Goal: Browse casually: Explore the website without a specific task or goal

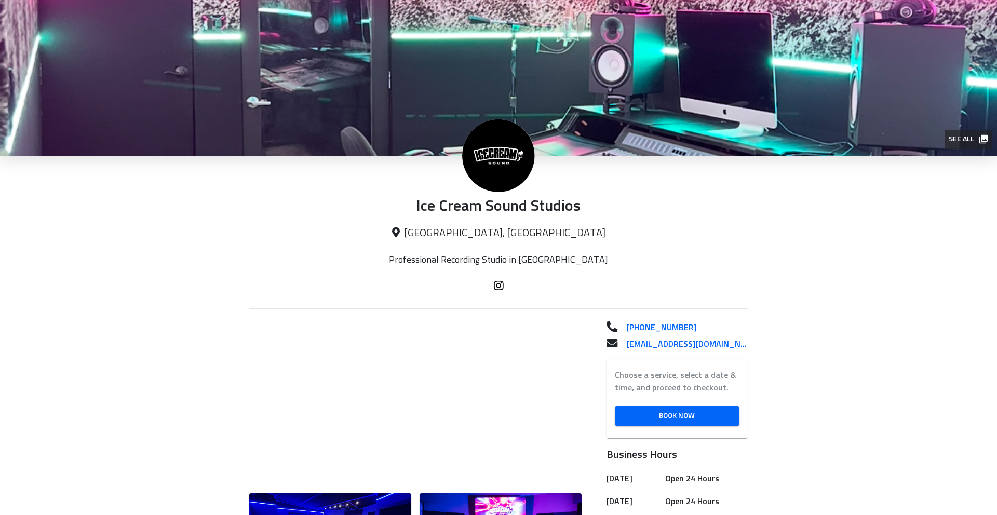
click at [960, 139] on span "See all" at bounding box center [968, 139] width 38 height 13
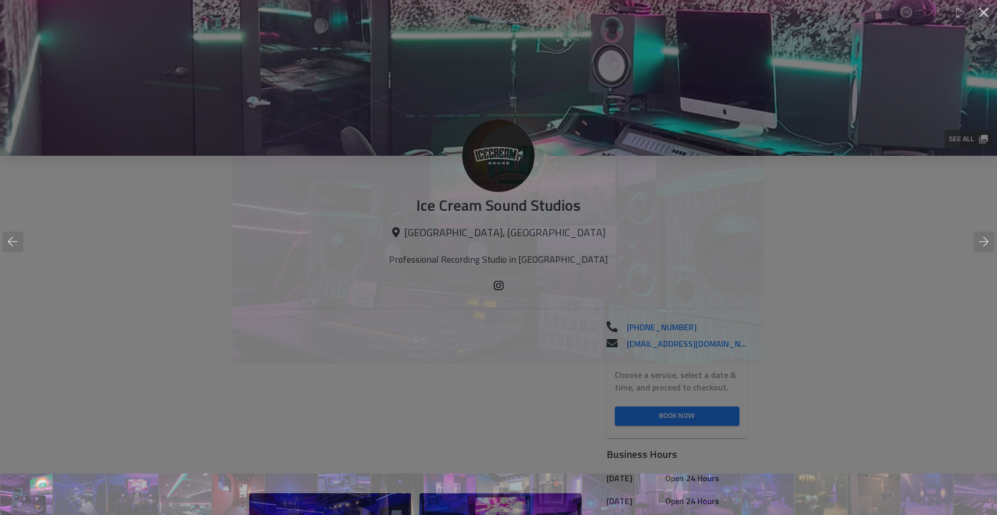
scroll to position [0, 1]
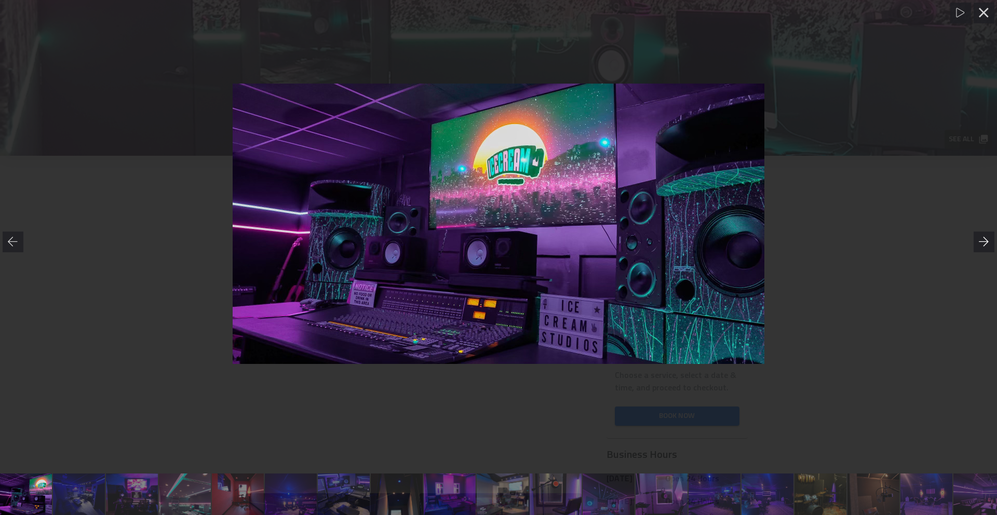
click at [988, 244] on icon at bounding box center [984, 242] width 10 height 10
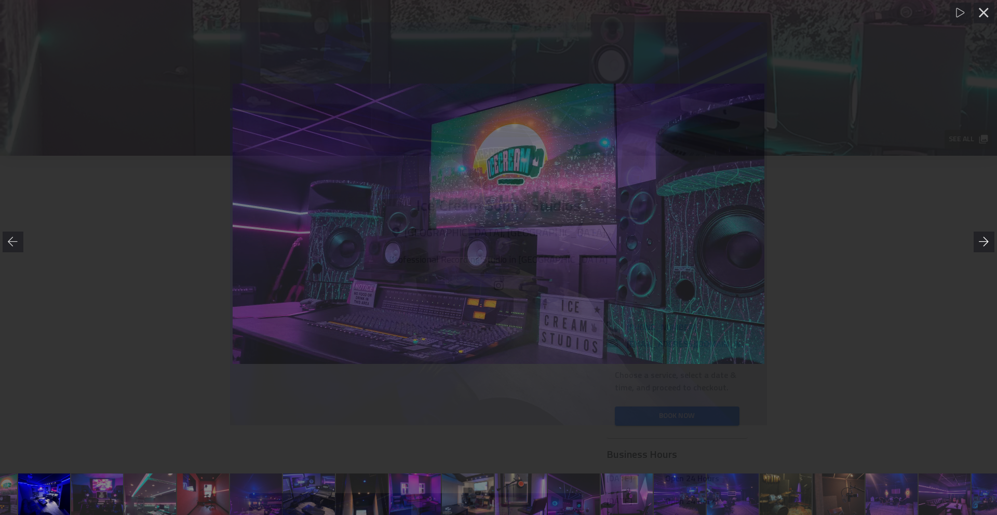
scroll to position [0, 53]
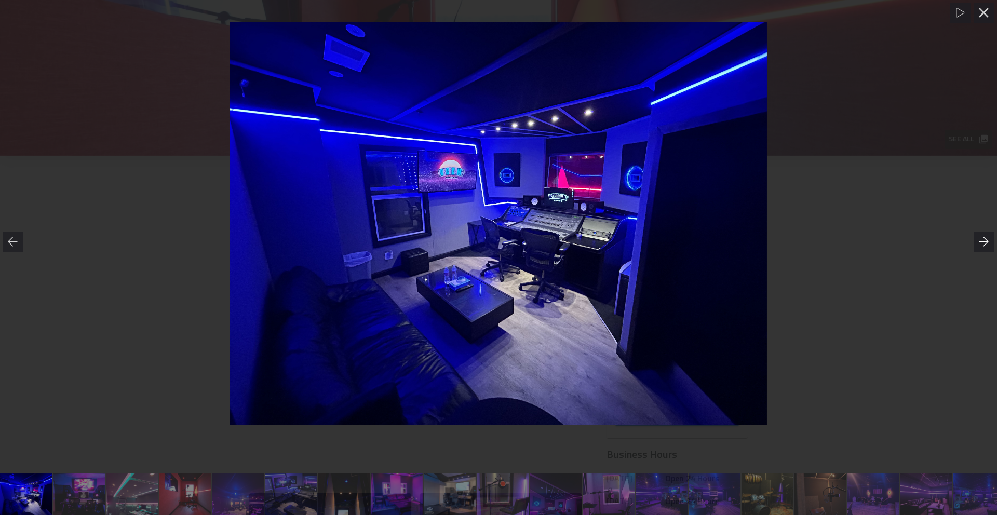
click at [988, 244] on icon at bounding box center [984, 242] width 10 height 10
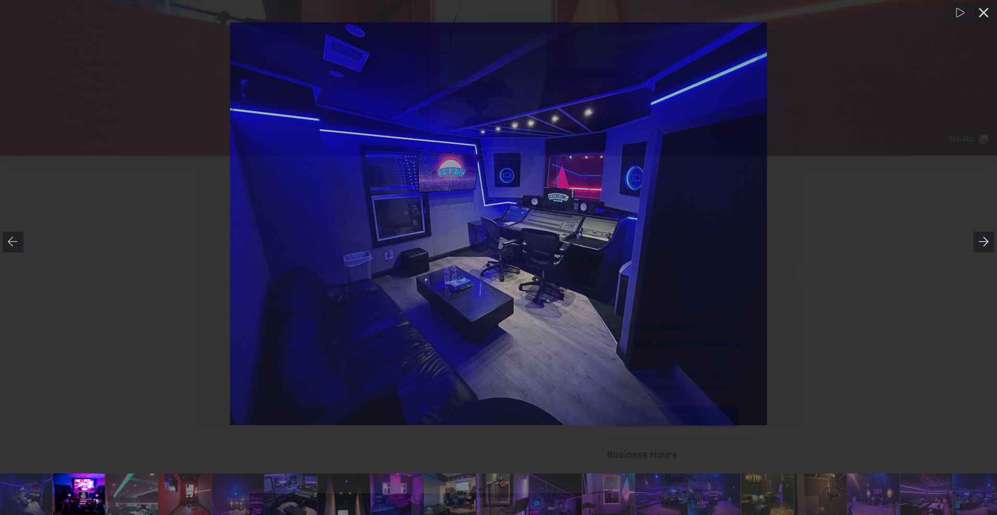
scroll to position [0, 106]
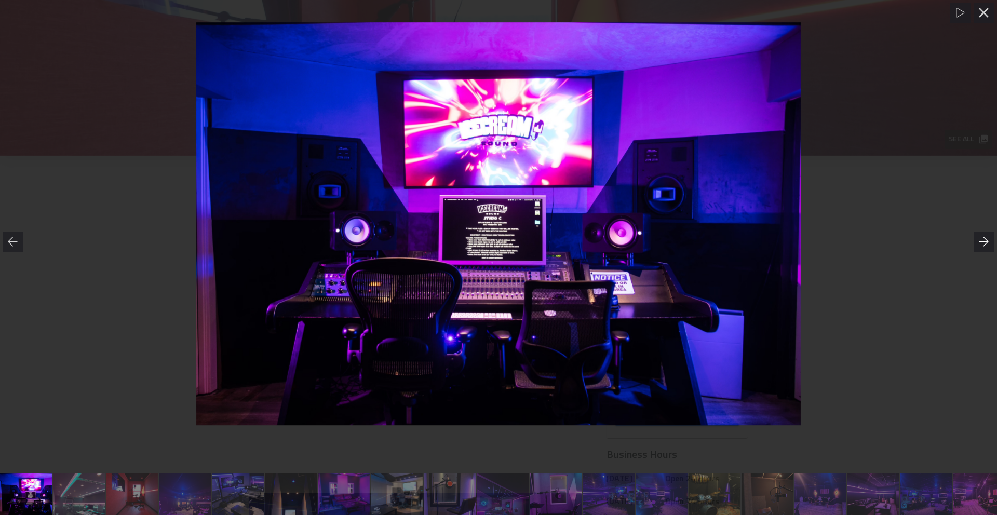
click at [988, 244] on icon at bounding box center [984, 242] width 10 height 10
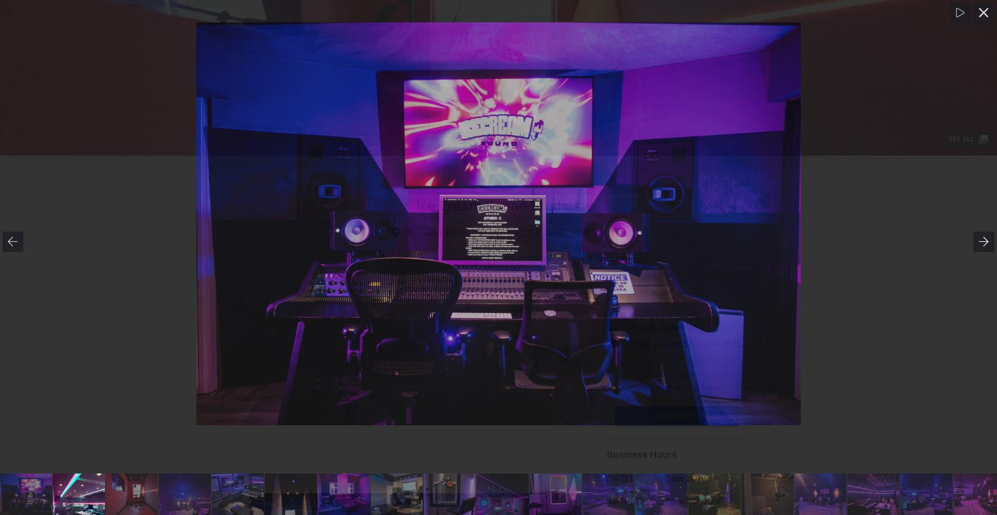
scroll to position [0, 159]
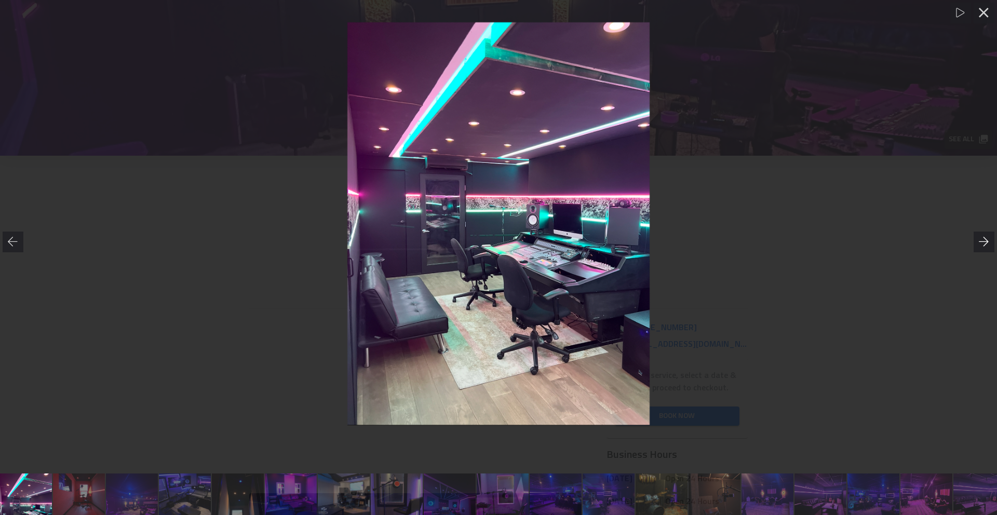
click at [988, 244] on icon at bounding box center [984, 242] width 10 height 10
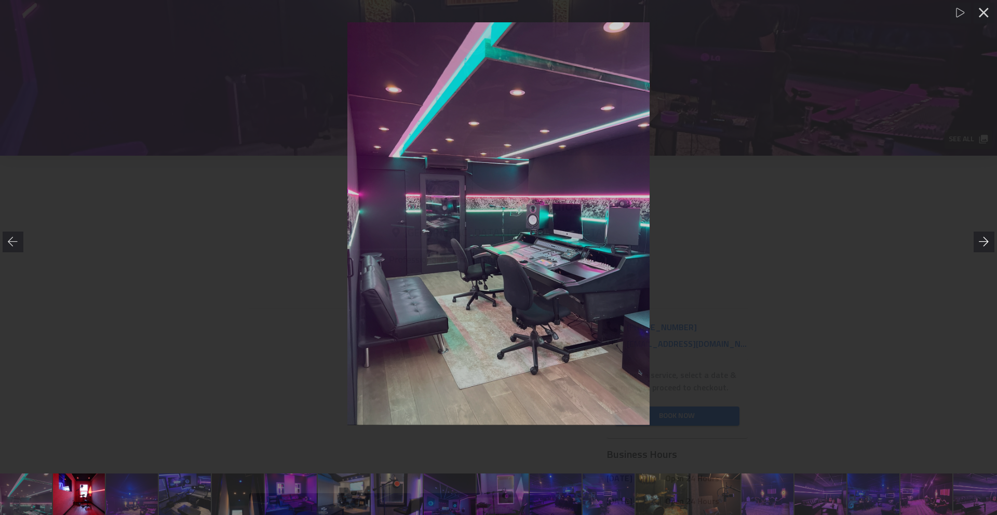
scroll to position [0, 168]
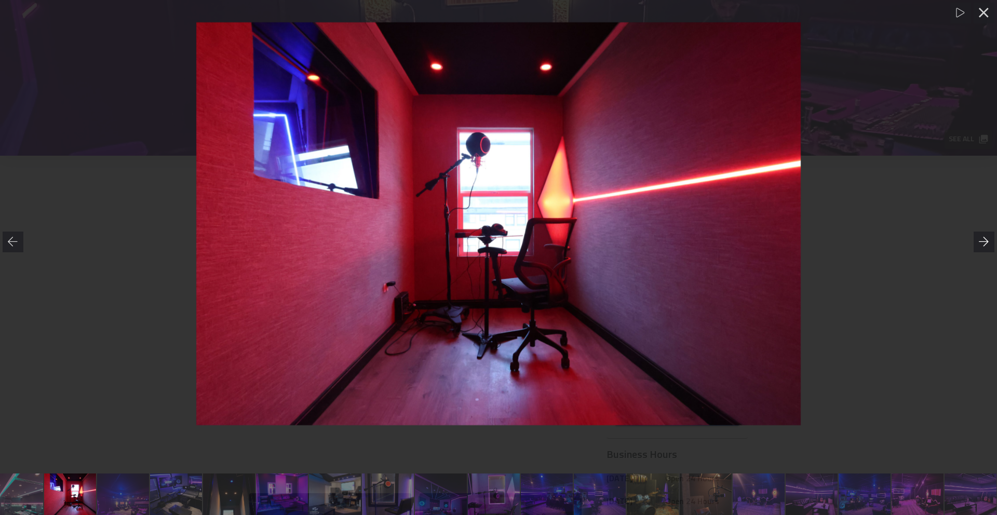
click at [988, 244] on icon at bounding box center [984, 242] width 10 height 10
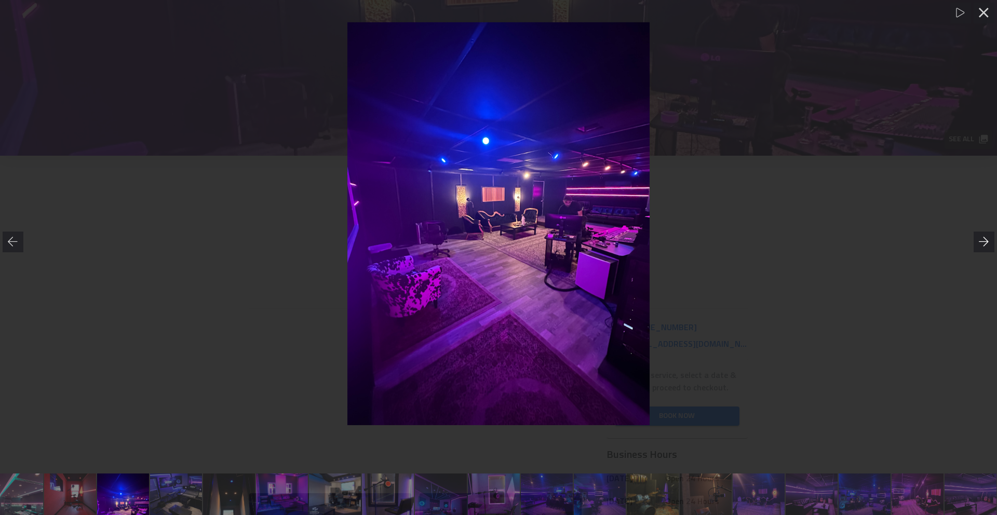
click at [988, 244] on icon at bounding box center [984, 242] width 10 height 10
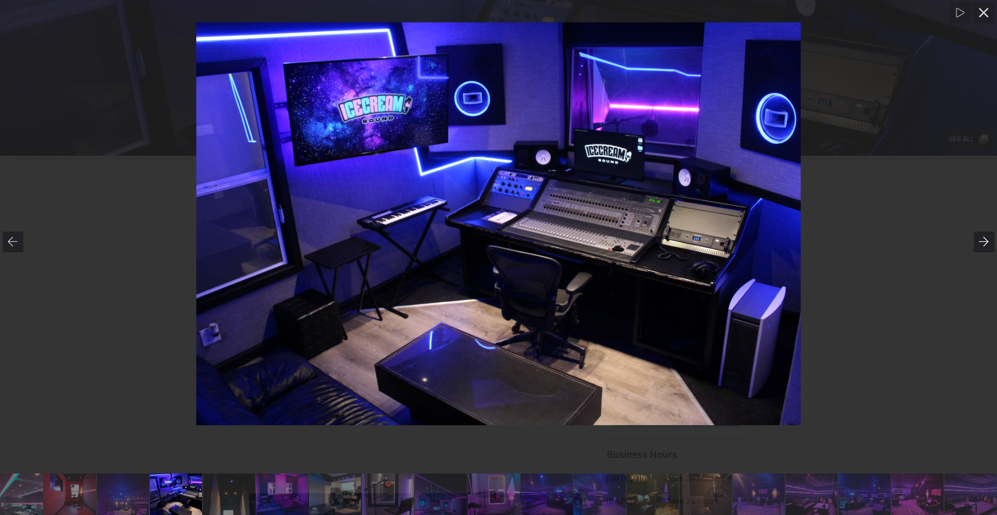
click at [988, 244] on icon at bounding box center [984, 242] width 10 height 10
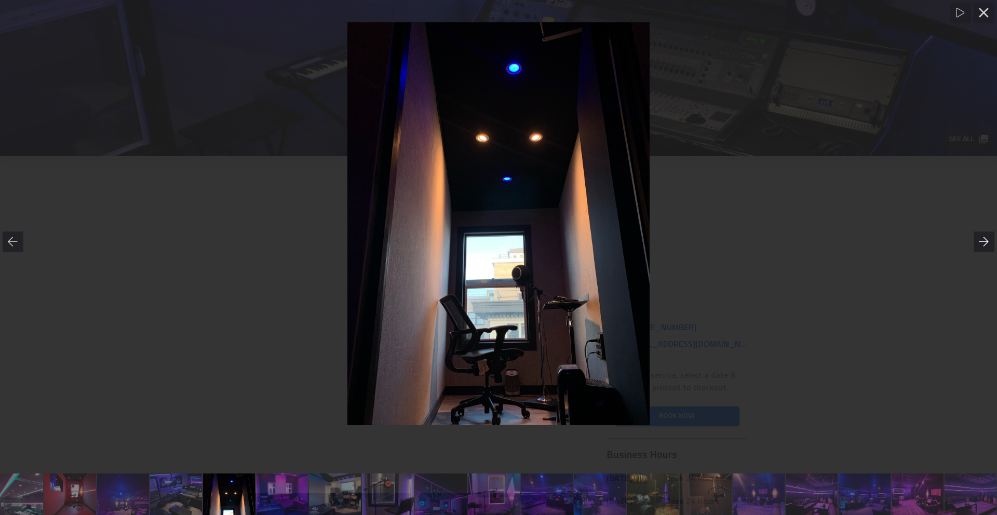
click at [988, 244] on icon at bounding box center [984, 242] width 10 height 10
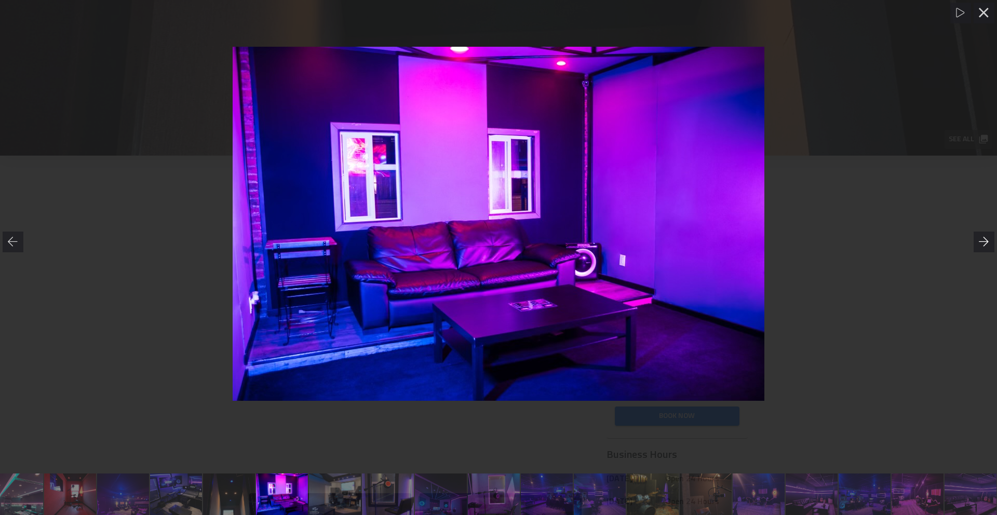
click at [988, 244] on icon at bounding box center [984, 242] width 10 height 10
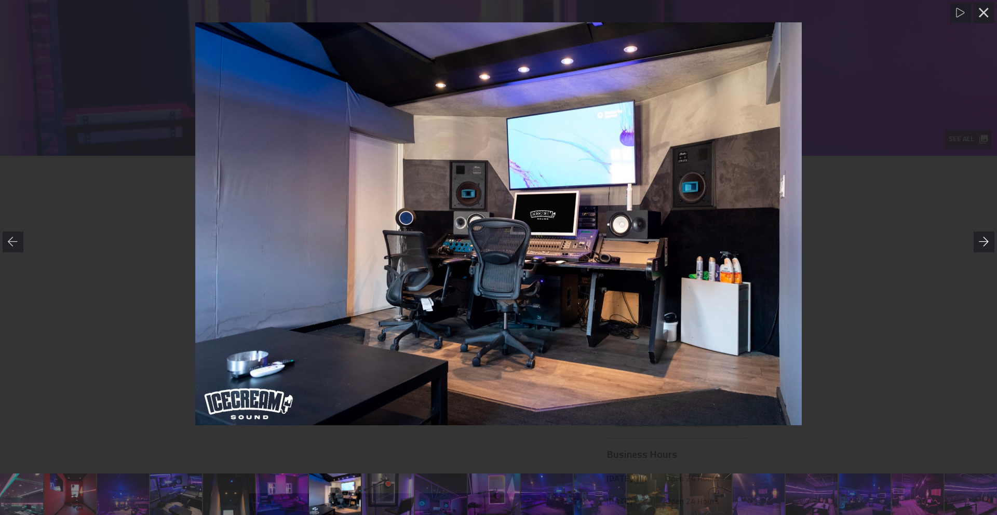
click at [988, 244] on icon at bounding box center [984, 242] width 10 height 10
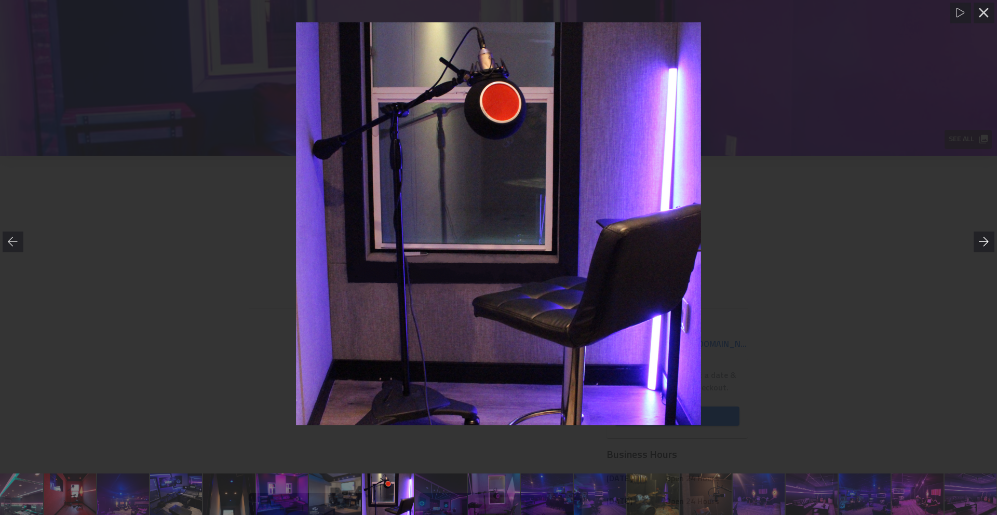
click at [988, 244] on icon at bounding box center [984, 242] width 10 height 10
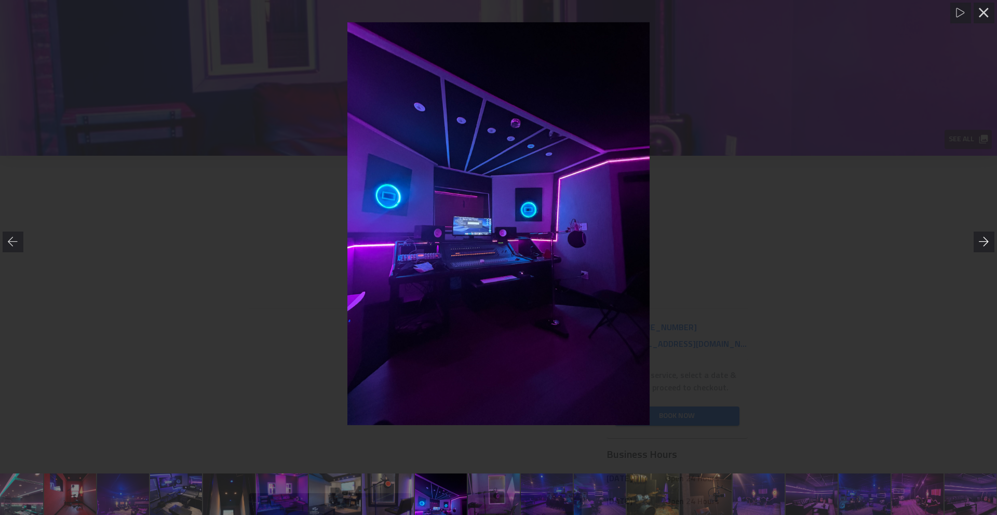
click at [988, 244] on icon at bounding box center [984, 242] width 10 height 10
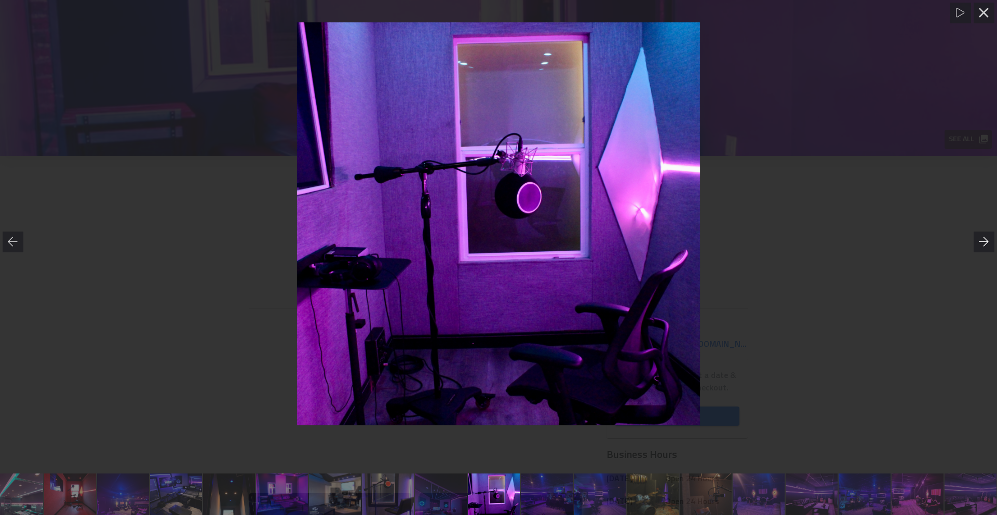
click at [988, 244] on icon at bounding box center [984, 242] width 10 height 10
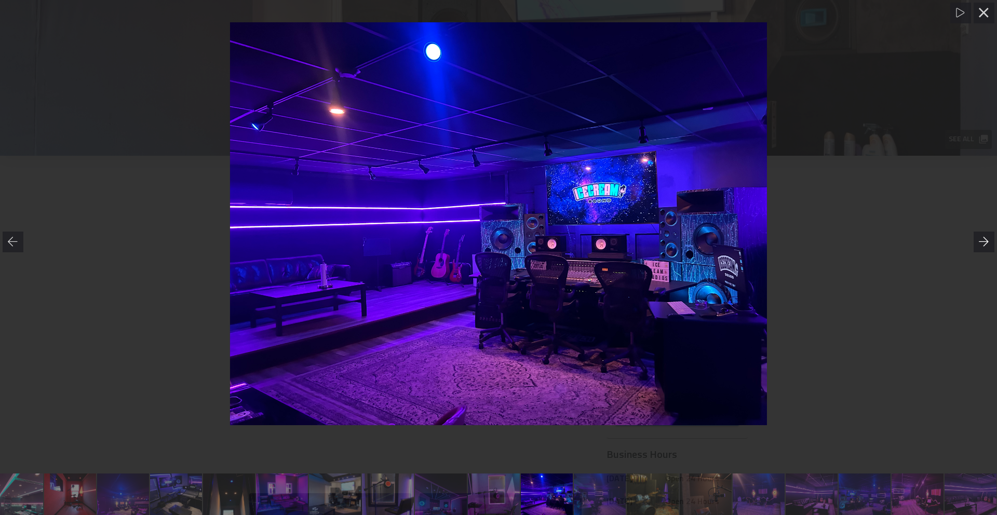
click at [988, 244] on icon at bounding box center [984, 242] width 10 height 10
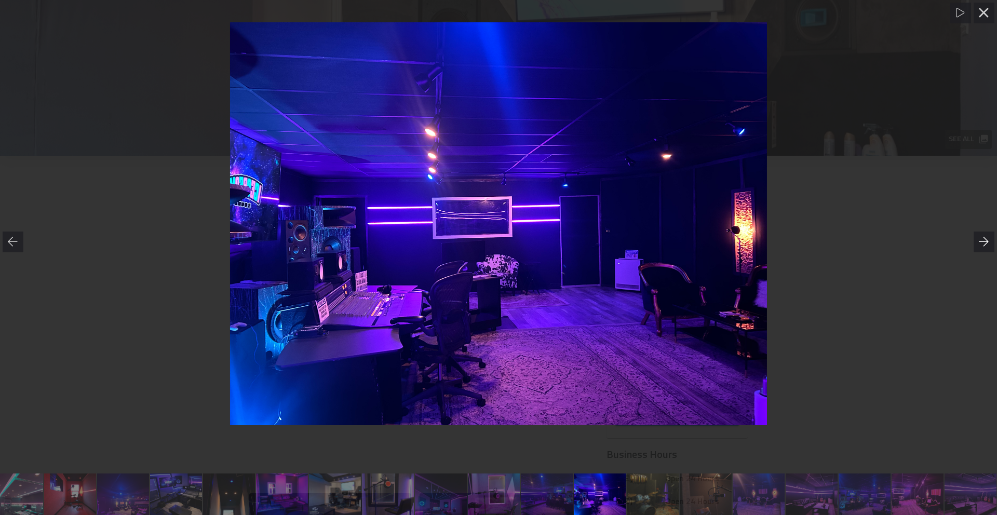
click at [988, 244] on icon at bounding box center [984, 242] width 10 height 10
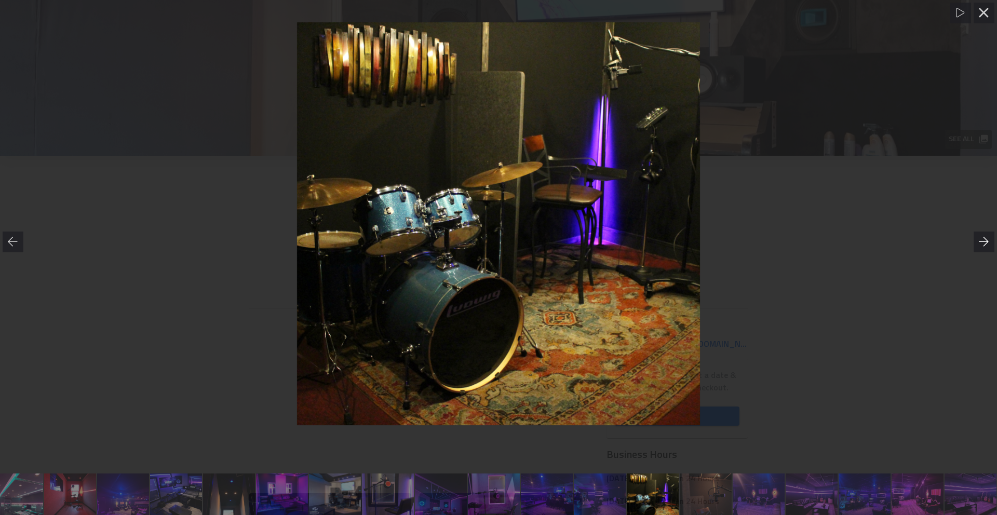
click at [988, 244] on icon at bounding box center [984, 242] width 10 height 10
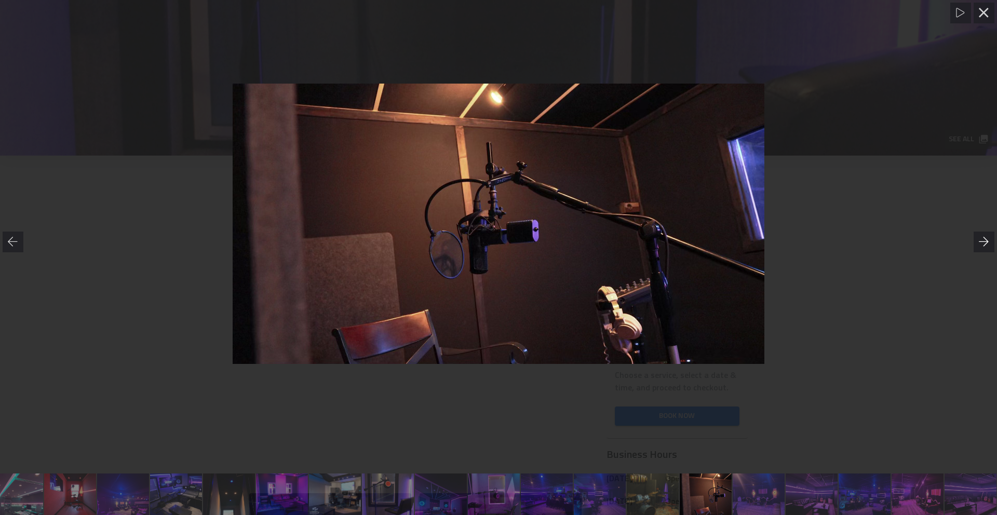
click at [988, 244] on icon at bounding box center [984, 242] width 10 height 10
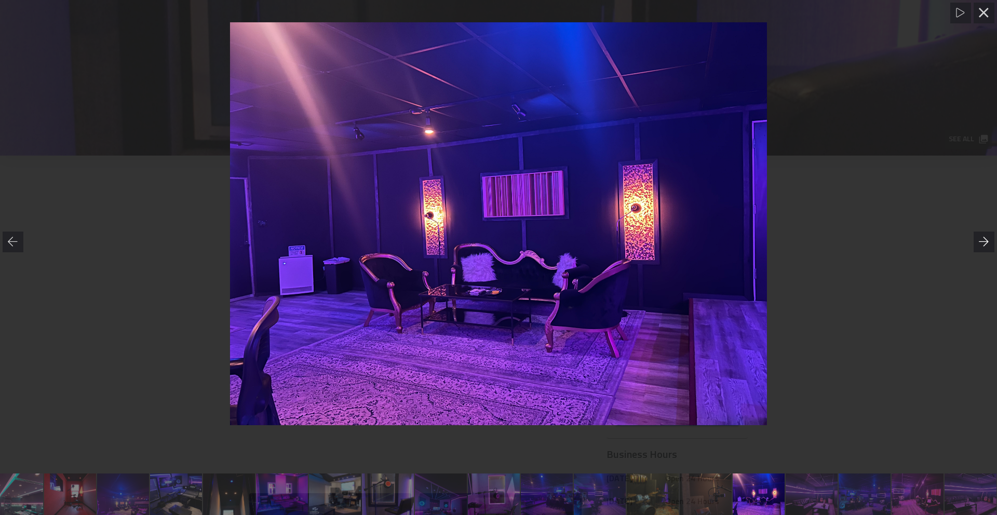
click at [988, 244] on icon at bounding box center [984, 242] width 10 height 10
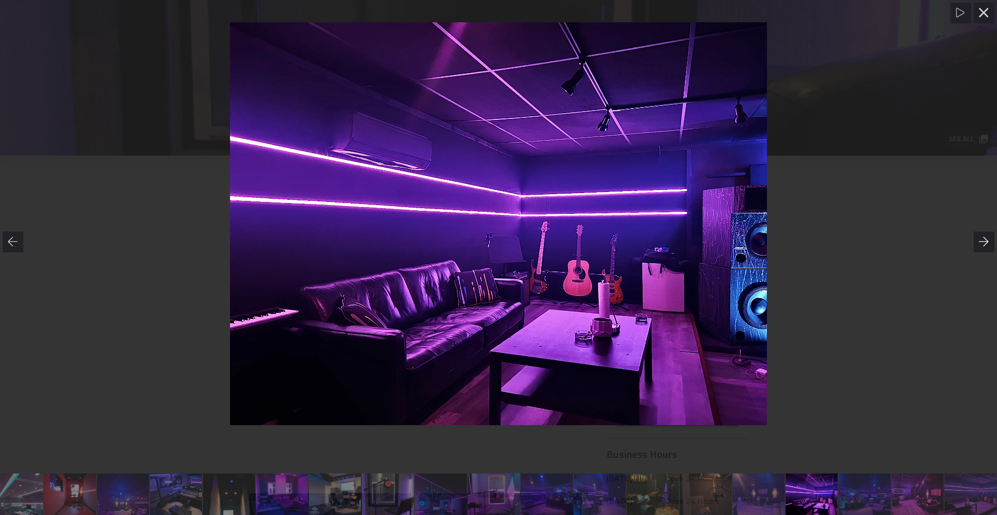
click at [988, 244] on icon at bounding box center [984, 242] width 10 height 10
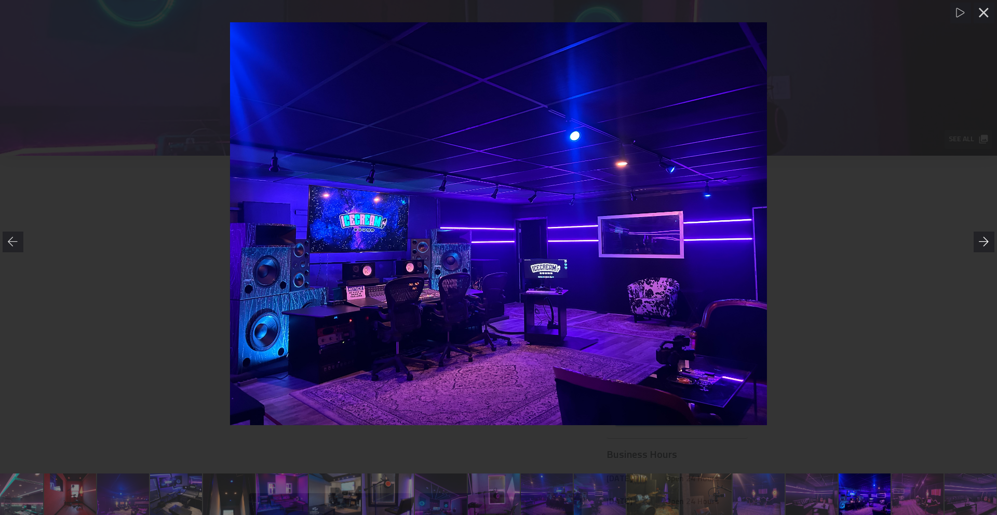
click at [988, 244] on icon at bounding box center [984, 242] width 10 height 10
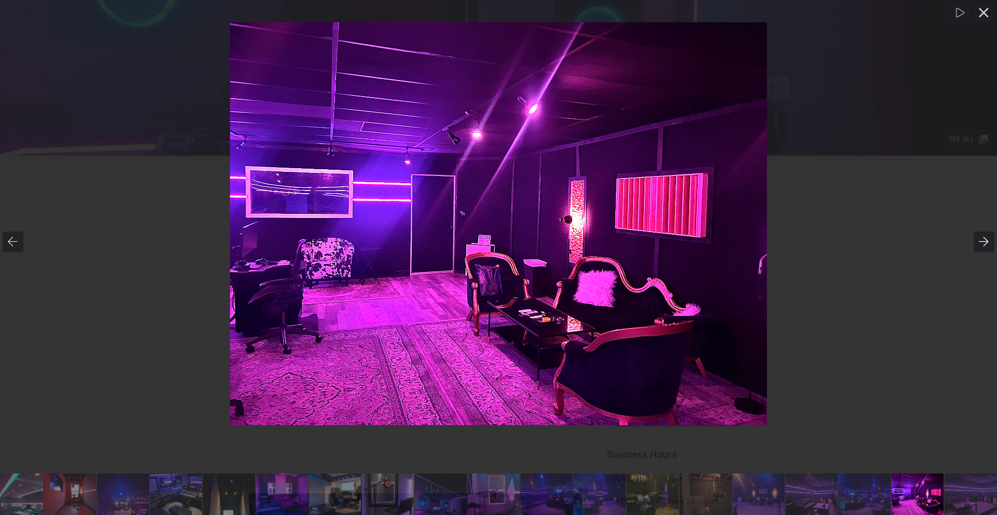
click at [988, 244] on icon at bounding box center [984, 242] width 10 height 10
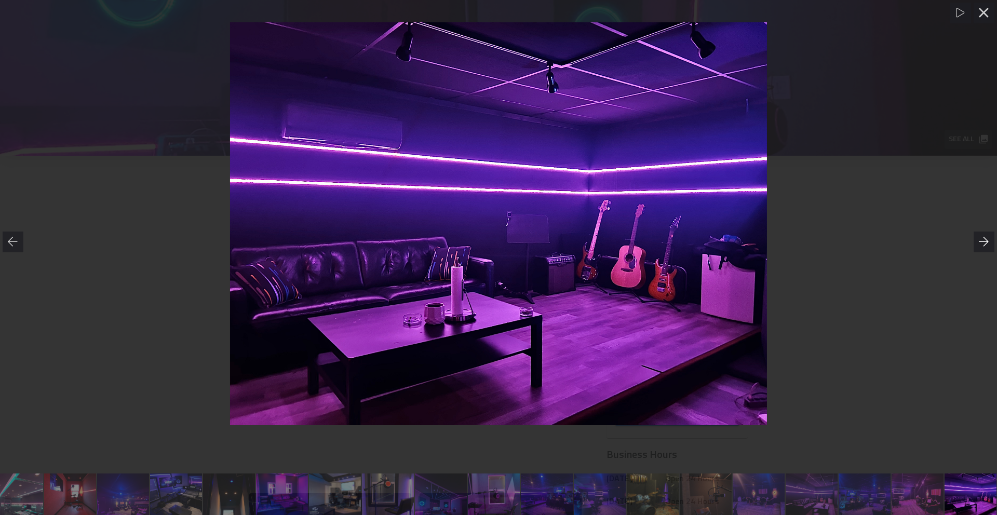
click at [988, 242] on icon at bounding box center [984, 242] width 10 height 10
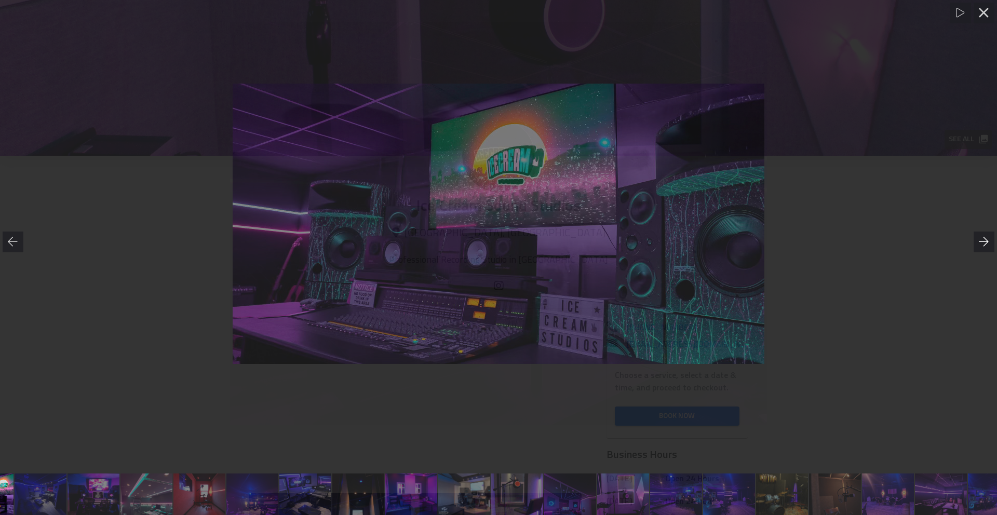
scroll to position [0, 1]
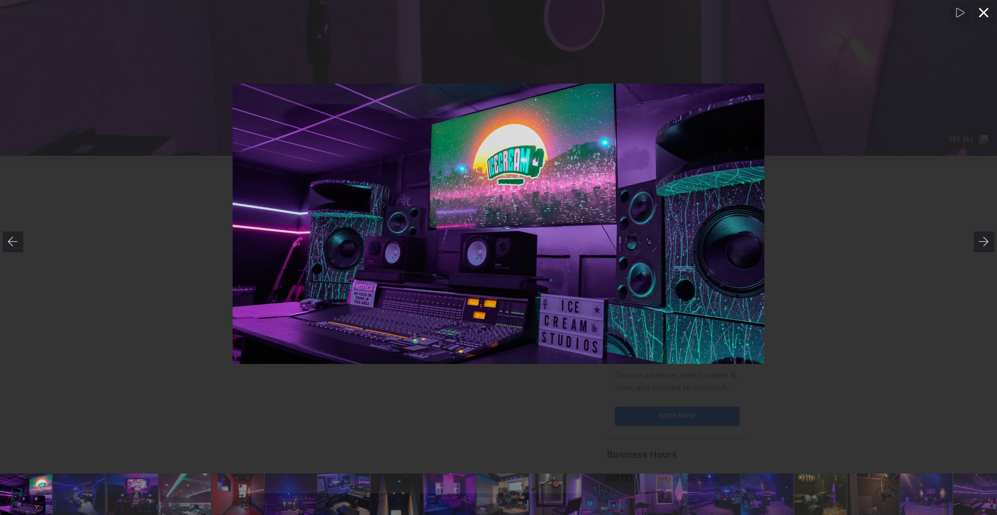
click at [986, 14] on icon at bounding box center [983, 12] width 9 height 9
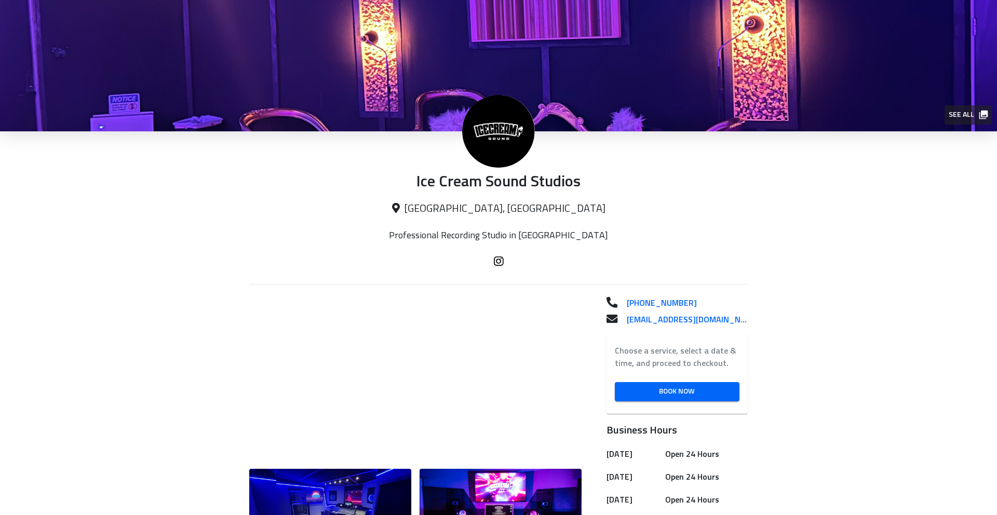
scroll to position [0, 0]
